Goal: Find specific page/section: Find specific page/section

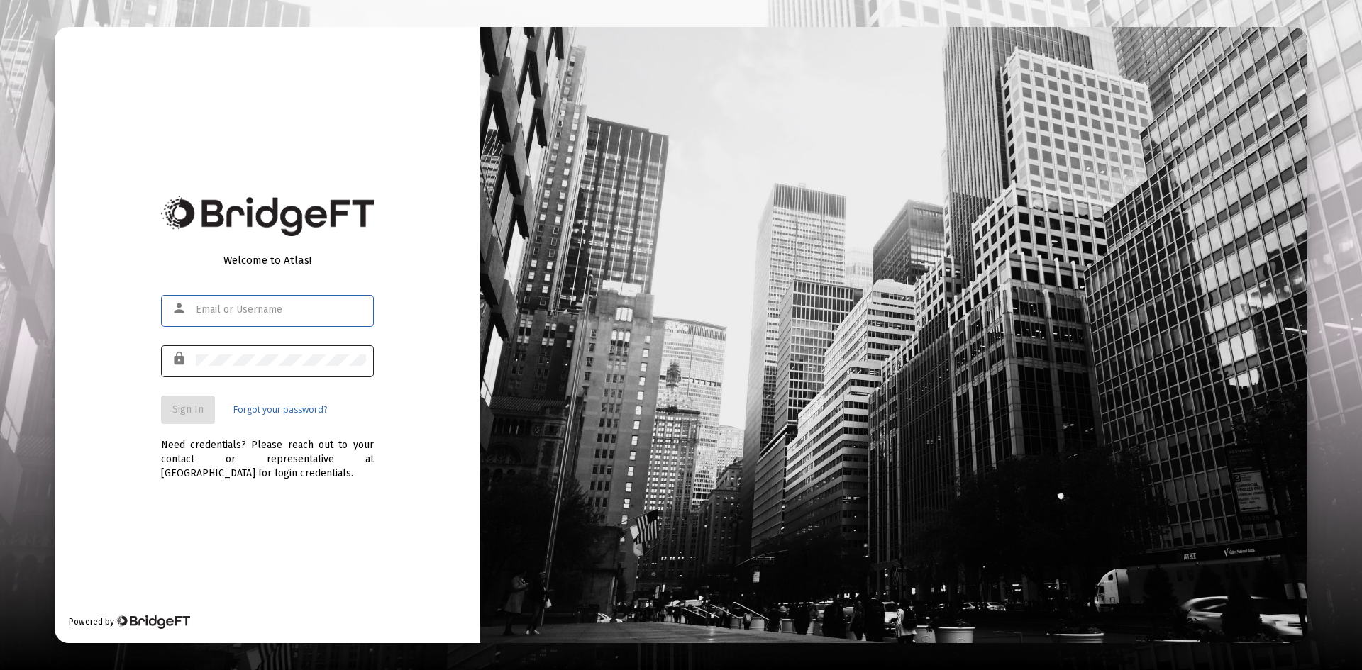
type input "[PERSON_NAME][EMAIL_ADDRESS][DOMAIN_NAME]"
click at [240, 354] on div at bounding box center [281, 360] width 170 height 35
click at [194, 407] on span "Sign In" at bounding box center [187, 410] width 31 height 12
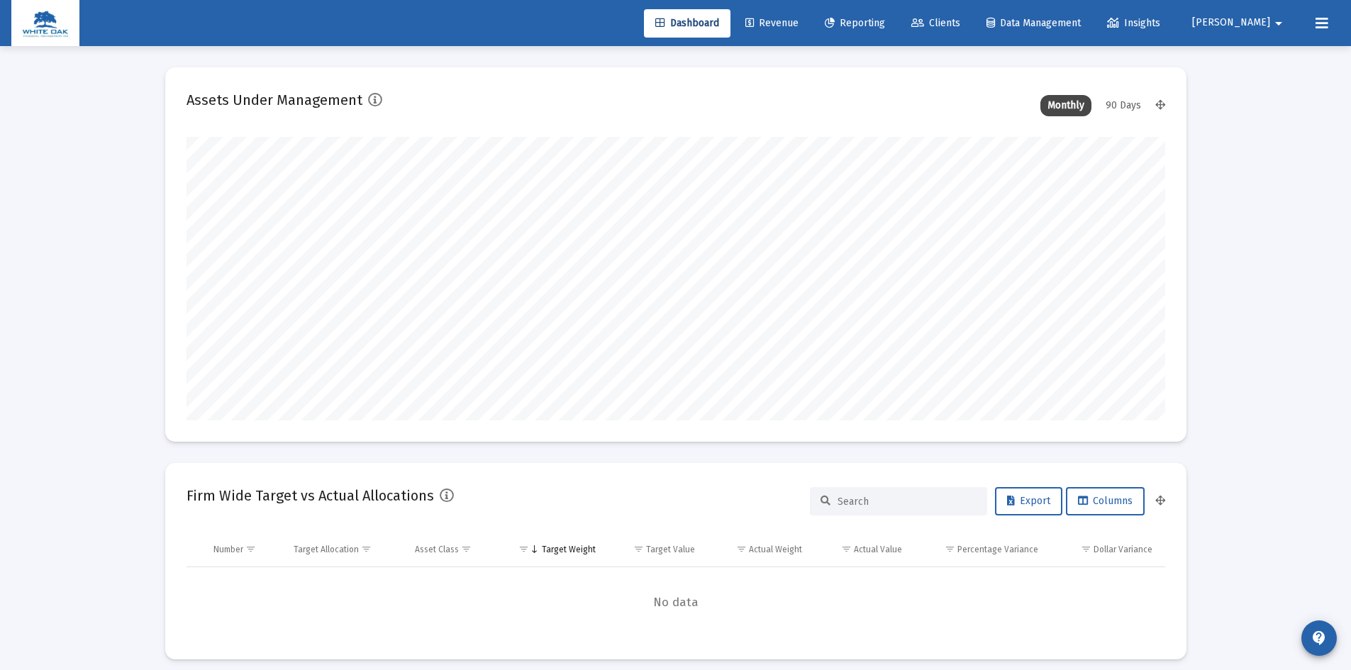
scroll to position [284, 527]
type input "[DATE]"
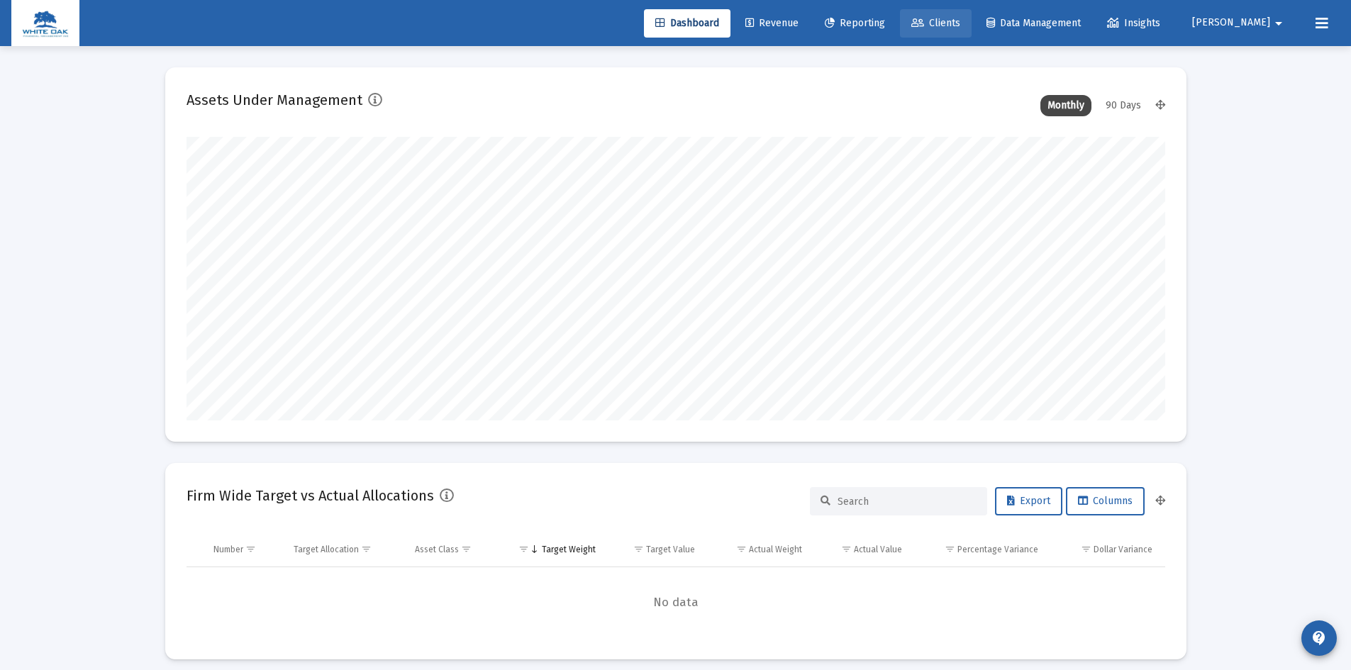
click at [960, 24] on span "Clients" at bounding box center [935, 23] width 49 height 12
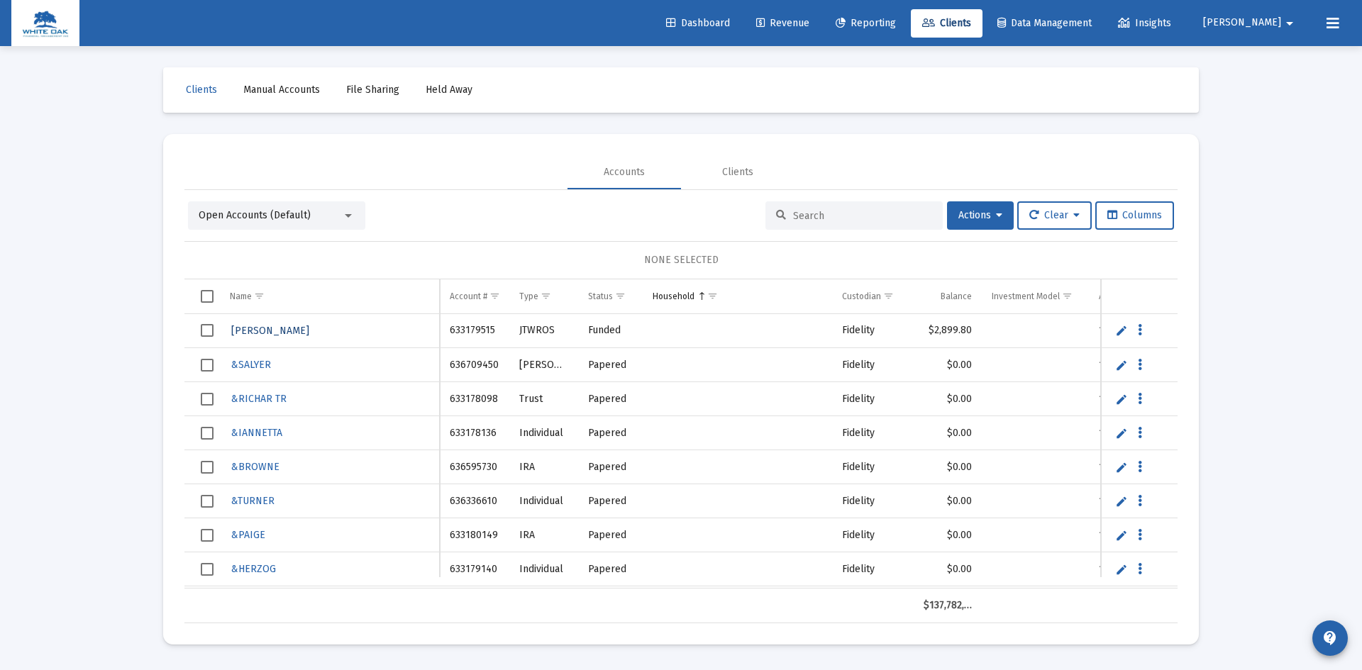
click at [256, 328] on span "[PERSON_NAME]" at bounding box center [270, 331] width 78 height 12
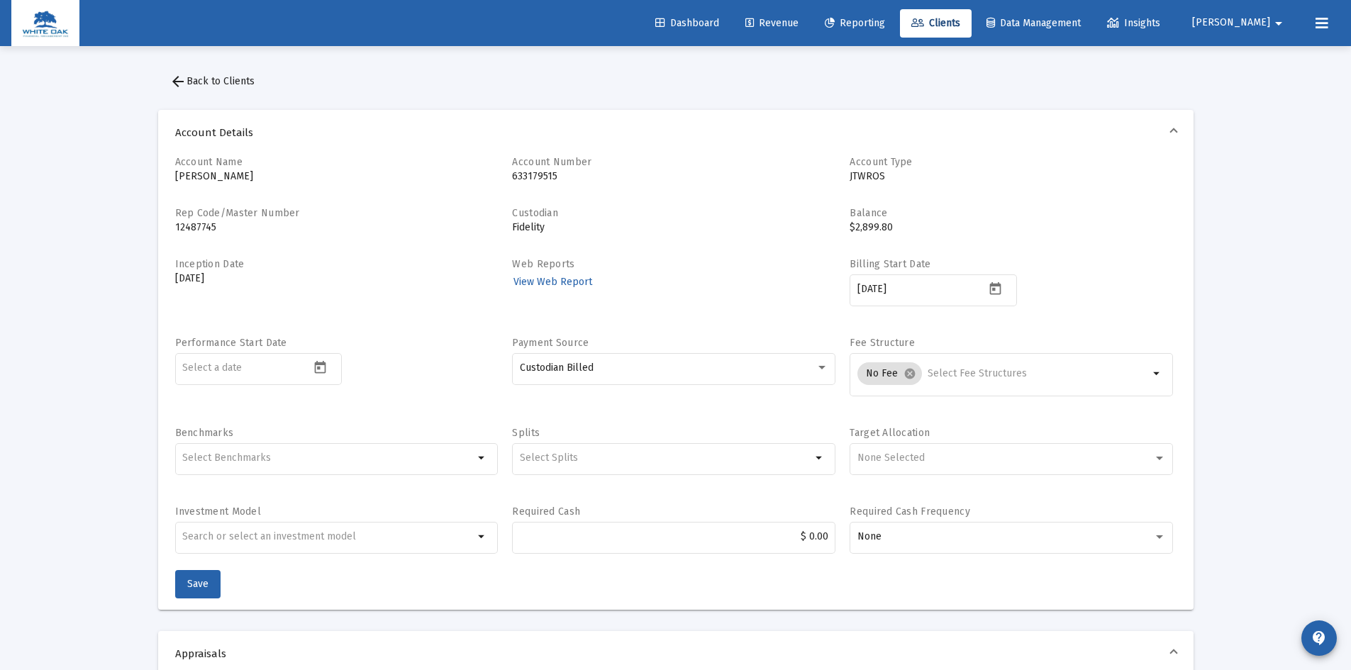
click at [182, 75] on mat-icon "arrow_back" at bounding box center [178, 81] width 17 height 17
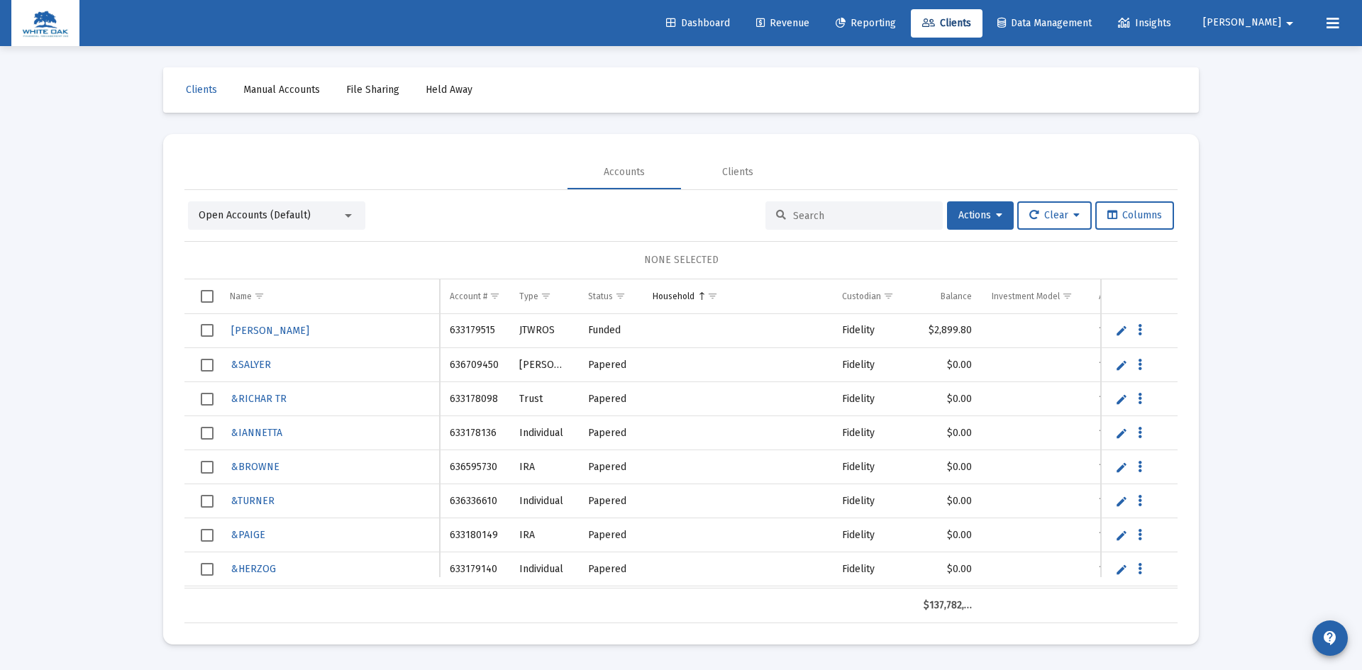
click at [723, 18] on span "Dashboard" at bounding box center [698, 23] width 64 height 12
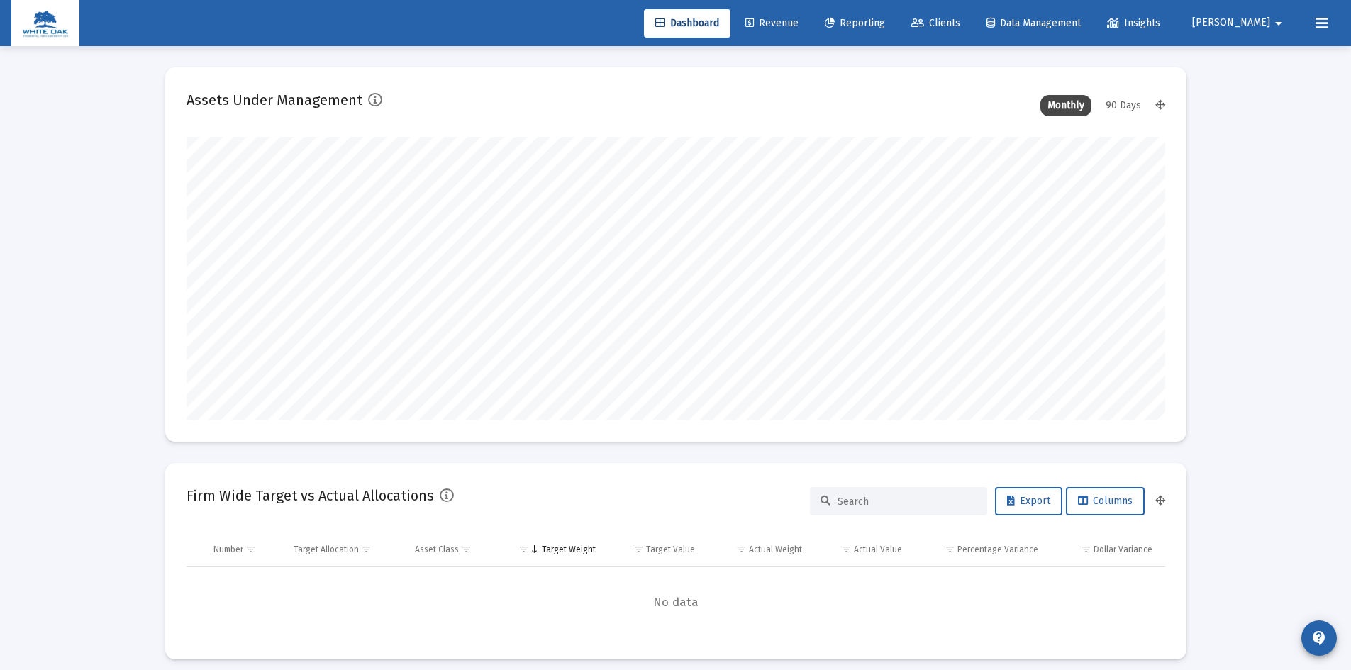
scroll to position [284, 527]
